Goal: Transaction & Acquisition: Purchase product/service

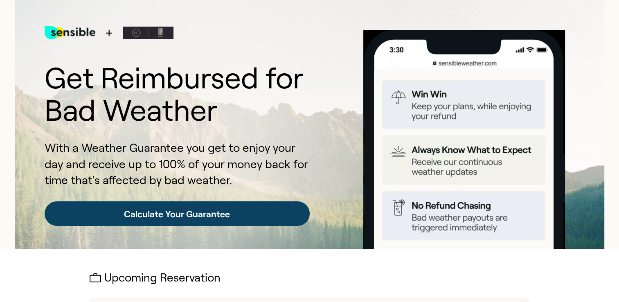
click at [165, 212] on link "Calculate Your Guarantee" at bounding box center [177, 213] width 265 height 25
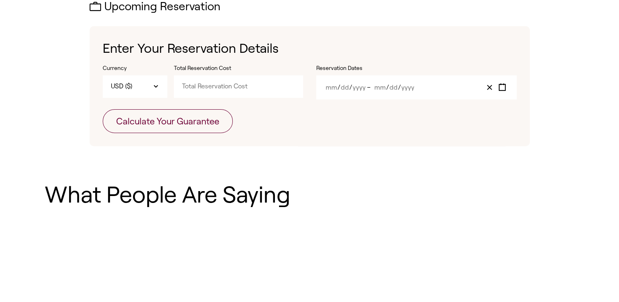
scroll to position [272, 0]
click at [219, 81] on input "Total Reservation Cost" at bounding box center [238, 86] width 129 height 22
click at [103, 109] on button "Calculate Your Guarantee" at bounding box center [168, 121] width 130 height 24
type input "11559"
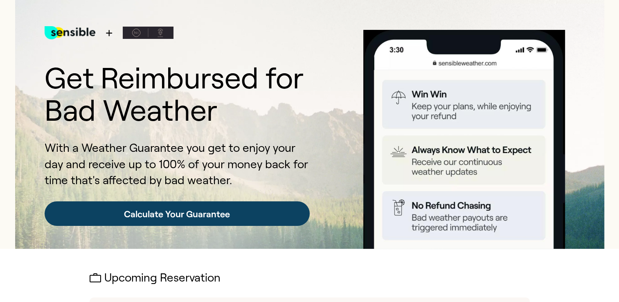
click at [209, 220] on link "Calculate Your Guarantee" at bounding box center [177, 213] width 265 height 25
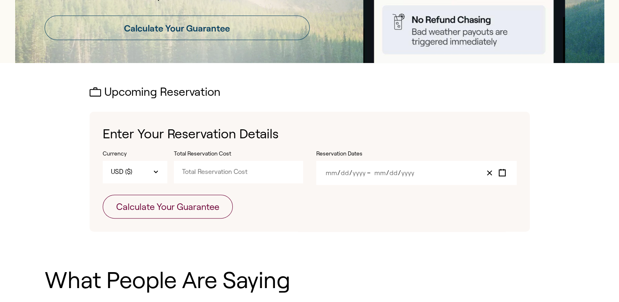
scroll to position [185, 0]
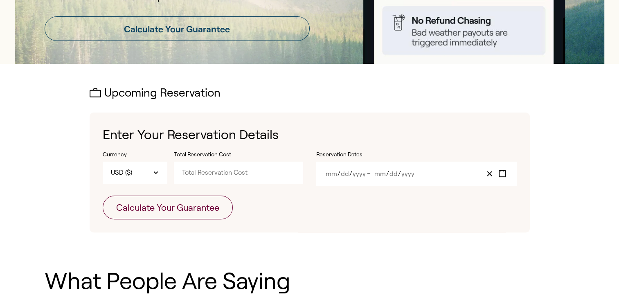
click at [212, 173] on input "Total Reservation Cost" at bounding box center [238, 173] width 129 height 22
type input "1155.81"
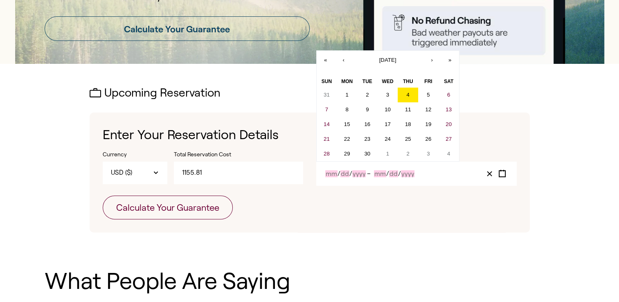
click at [333, 173] on input "Month" at bounding box center [331, 173] width 12 height 7
click at [410, 96] on button "4" at bounding box center [408, 95] width 20 height 15
type input "9"
type input "4"
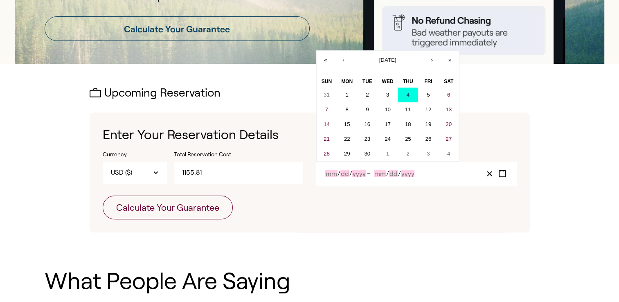
type input "2025"
type input "9"
type input "4"
type input "2025"
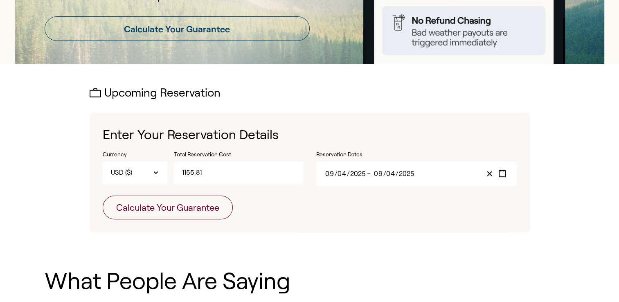
click at [354, 173] on input "2025" at bounding box center [358, 173] width 16 height 7
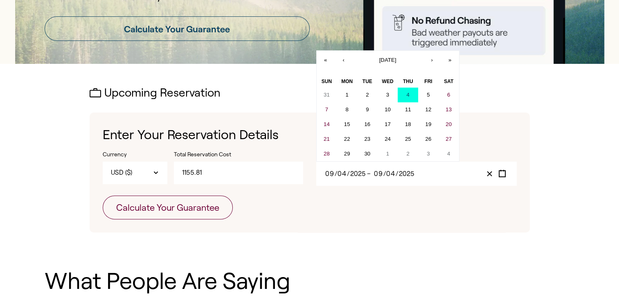
click at [374, 180] on div "[DATE] 0 9 / 0 4 / 2025 – [DATE] 0 9 / 0 4 / 2025" at bounding box center [416, 174] width 200 height 24
click at [379, 176] on input "9" at bounding box center [378, 173] width 9 height 7
click at [409, 97] on abbr "4" at bounding box center [407, 95] width 3 height 6
click at [393, 171] on input "4" at bounding box center [391, 173] width 9 height 7
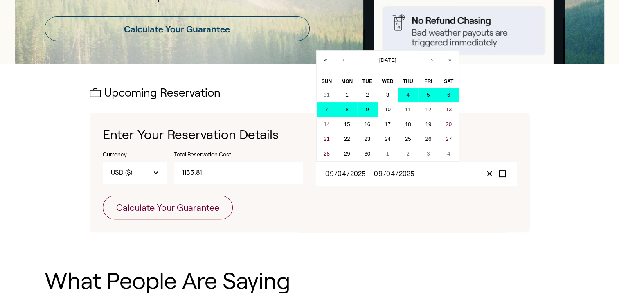
click at [368, 109] on abbr "9" at bounding box center [367, 109] width 3 height 6
type input "9"
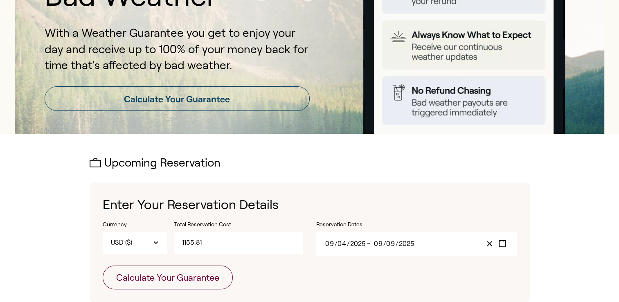
scroll to position [114, 0]
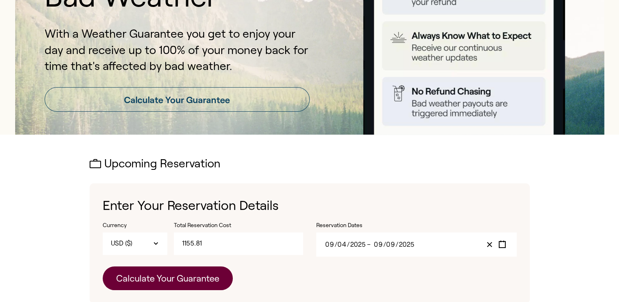
click at [190, 277] on button "Calculate Your Guarantee" at bounding box center [168, 278] width 130 height 24
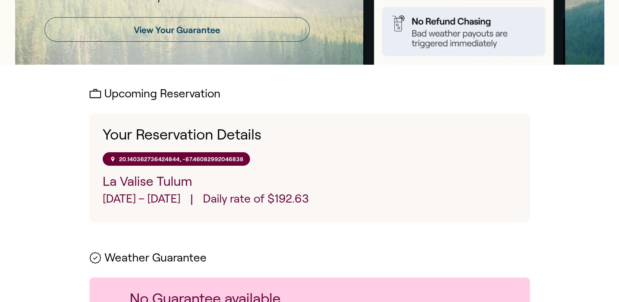
scroll to position [185, 0]
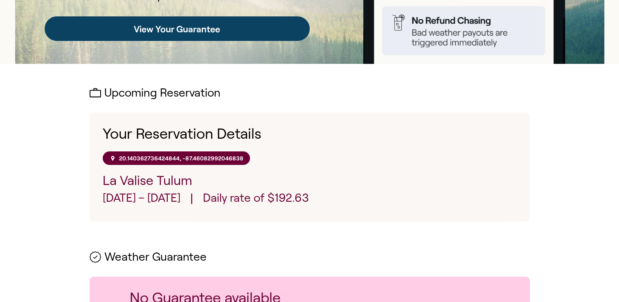
click at [155, 27] on link "View Your Guarantee" at bounding box center [177, 28] width 265 height 25
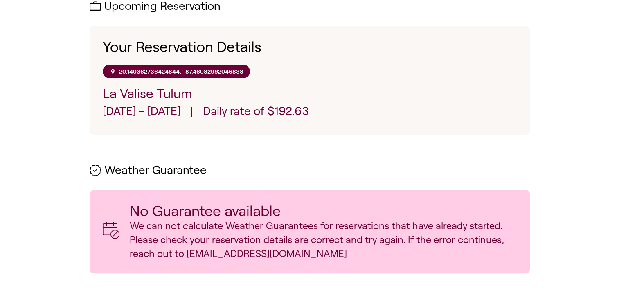
scroll to position [129, 0]
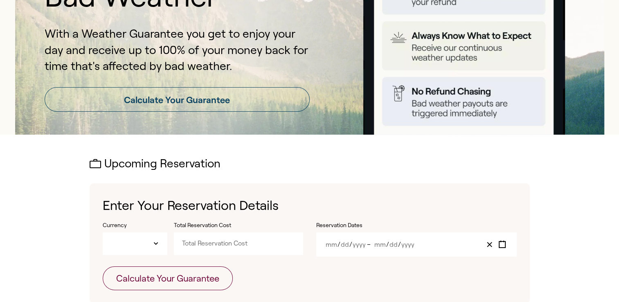
type input "USD"
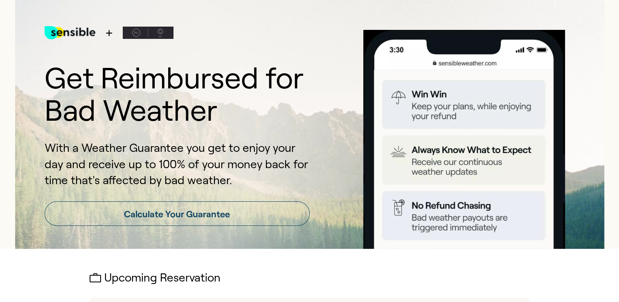
click at [596, 74] on div "+ Get Reimbursed for Bad Weather With a Weather Guarantee you get to enjoy your…" at bounding box center [309, 124] width 589 height 249
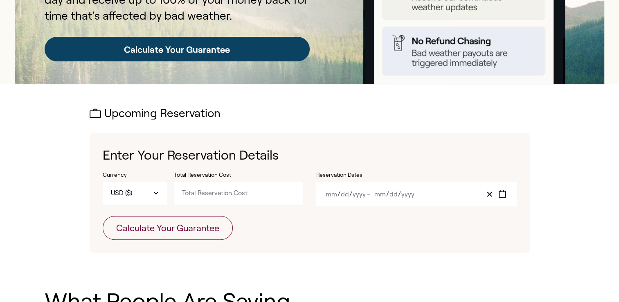
scroll to position [165, 0]
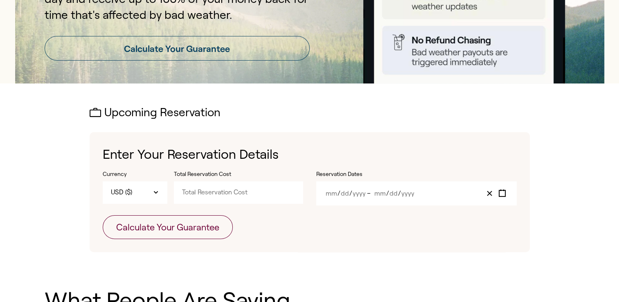
click at [119, 112] on h2 "Upcoming Reservation" at bounding box center [310, 112] width 440 height 13
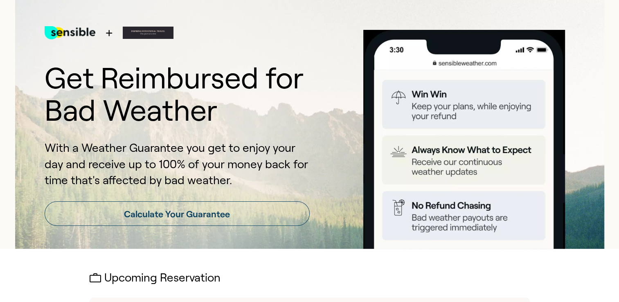
click at [159, 32] on img at bounding box center [148, 32] width 51 height 33
click at [105, 34] on span "+" at bounding box center [109, 33] width 8 height 18
click at [155, 30] on img at bounding box center [148, 32] width 51 height 33
click at [137, 32] on img at bounding box center [148, 32] width 51 height 33
click at [68, 32] on img at bounding box center [70, 32] width 51 height 33
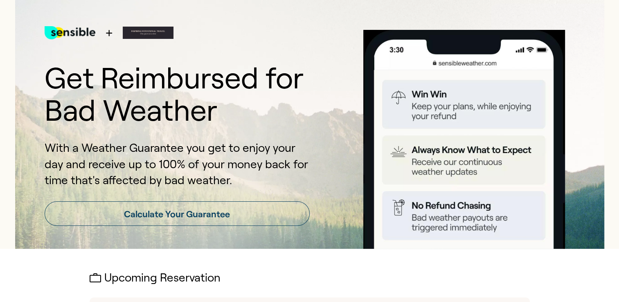
click at [146, 30] on img at bounding box center [148, 32] width 51 height 33
click at [80, 33] on img at bounding box center [70, 32] width 51 height 33
click at [119, 33] on div "+" at bounding box center [177, 39] width 265 height 46
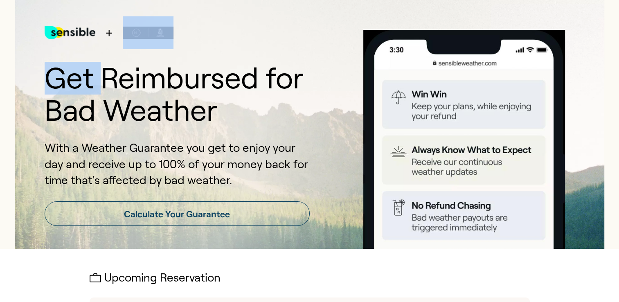
click at [119, 33] on div "+" at bounding box center [177, 39] width 265 height 46
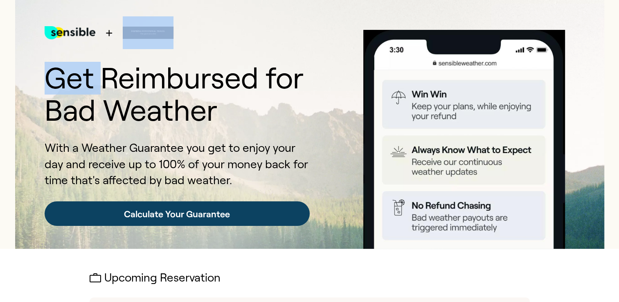
click at [164, 216] on link "Calculate Your Guarantee" at bounding box center [177, 213] width 265 height 25
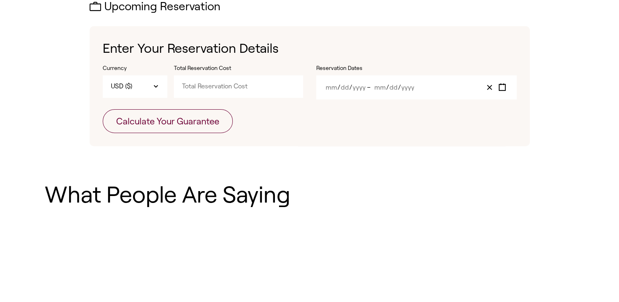
scroll to position [272, 0]
click at [207, 88] on input "Total Reservation Cost" at bounding box center [238, 86] width 129 height 22
type input "1155.87"
click at [339, 86] on span "/" at bounding box center [338, 86] width 3 height 7
click at [490, 86] on line "Clear value" at bounding box center [489, 87] width 4 height 4
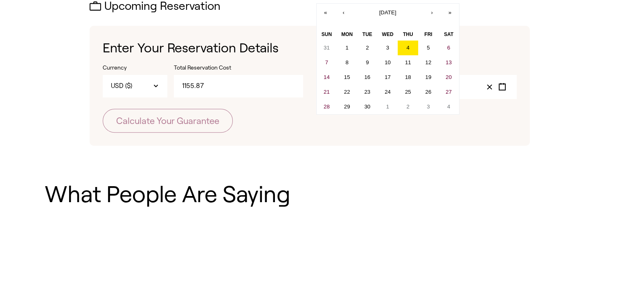
click at [340, 90] on div "/ / – / / « ‹ [DATE] › » Sun Mon Tue Wed Thu Fri Sat 31 1 2 3 4 5 6 7 8 9 10 11…" at bounding box center [416, 87] width 200 height 24
click at [432, 11] on button "›" at bounding box center [432, 13] width 18 height 18
click at [409, 60] on button "9" at bounding box center [408, 62] width 20 height 15
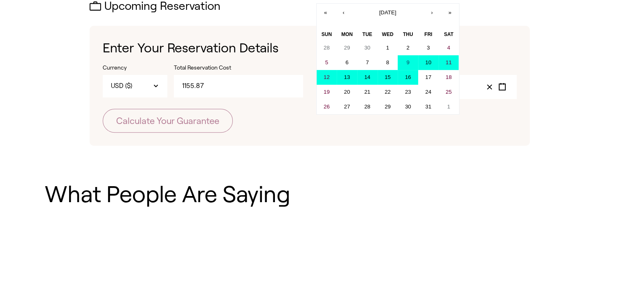
click at [406, 77] on abbr "16" at bounding box center [408, 77] width 6 height 6
type input "10"
type input "9"
type input "2025"
type input "10"
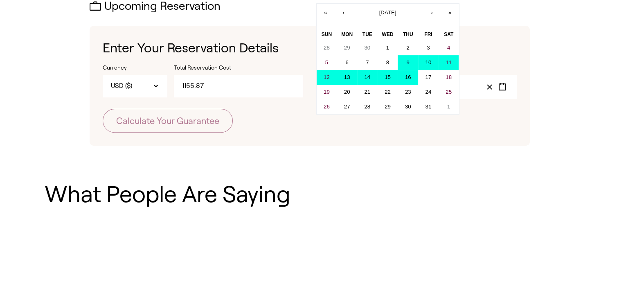
type input "16"
type input "2025"
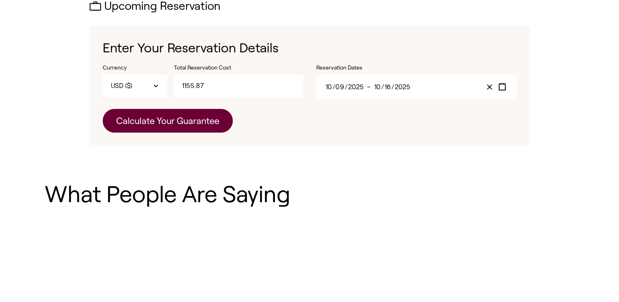
click at [203, 117] on button "Calculate Your Guarantee" at bounding box center [168, 121] width 130 height 24
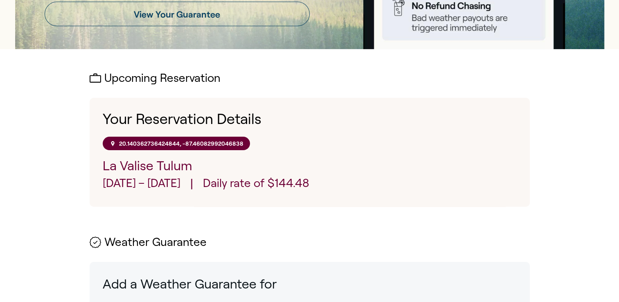
scroll to position [198, 0]
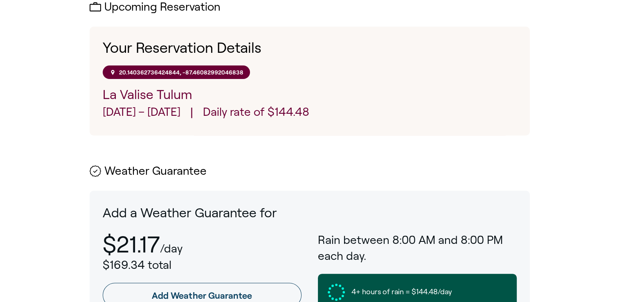
scroll to position [272, 0]
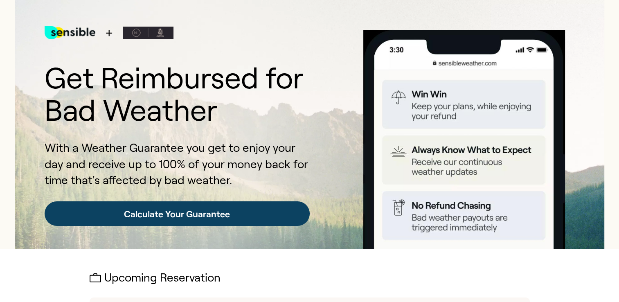
click at [209, 216] on link "Calculate Your Guarantee" at bounding box center [177, 213] width 265 height 25
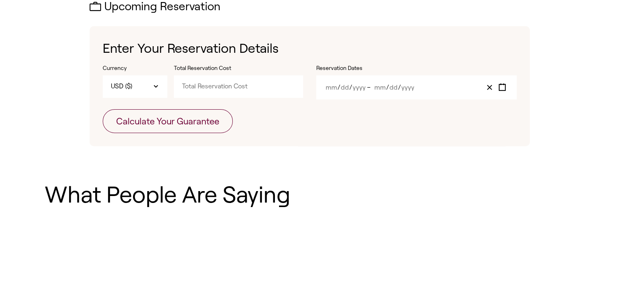
scroll to position [272, 0]
click at [208, 85] on input "Total Reservation Cost" at bounding box center [238, 86] width 129 height 22
type input "1155.81"
click at [331, 92] on div "/ / – / /" at bounding box center [416, 87] width 200 height 24
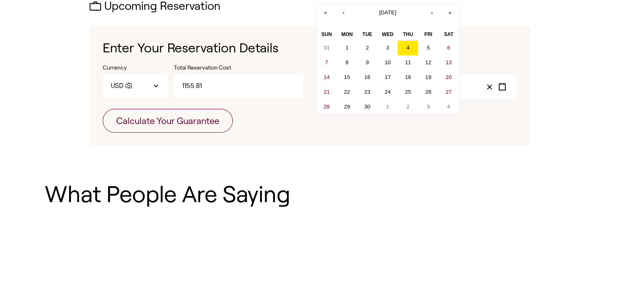
click at [333, 89] on div "/ / – / / « ‹ [DATE] › » Sun Mon Tue Wed Thu Fri Sat 31 1 2 3 4 5 6 7 8 9 10 11…" at bounding box center [416, 87] width 200 height 24
click at [413, 47] on button "4" at bounding box center [408, 47] width 20 height 15
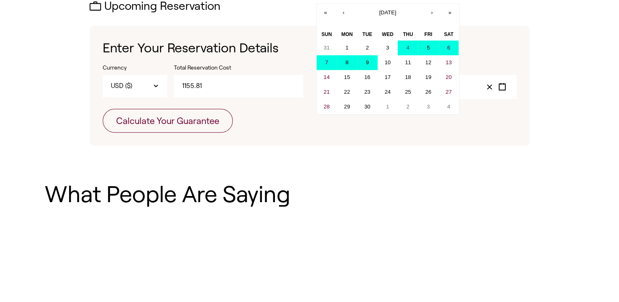
click at [369, 61] on button "9" at bounding box center [367, 62] width 20 height 15
type input "9"
type input "4"
type input "2025"
type input "9"
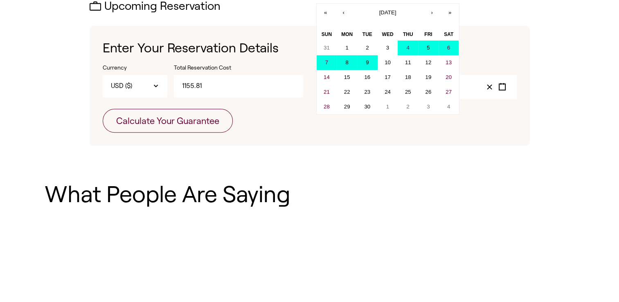
type input "9"
type input "2025"
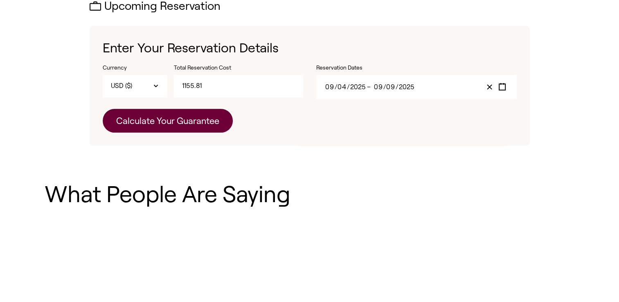
click at [191, 128] on button "Calculate Your Guarantee" at bounding box center [168, 121] width 130 height 24
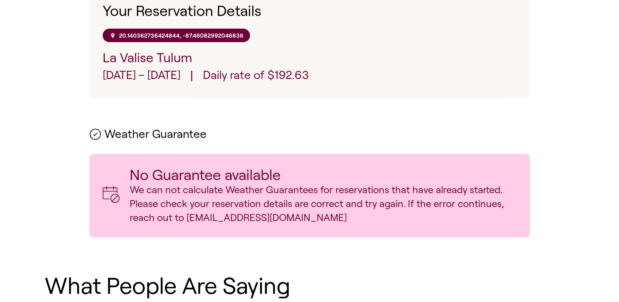
scroll to position [324, 0]
